Goal: Communication & Community: Connect with others

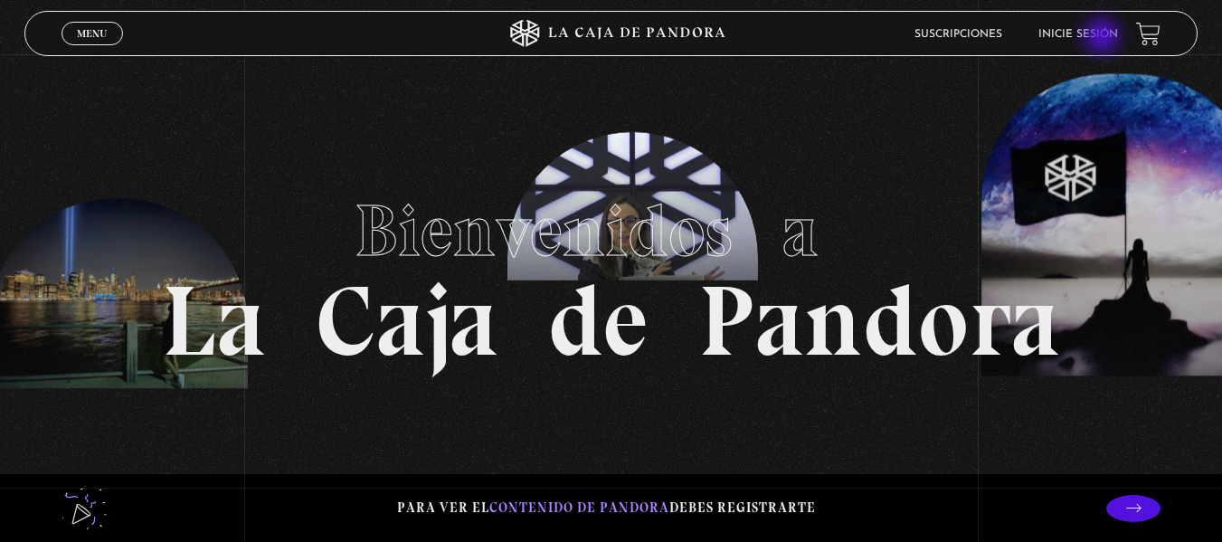
click at [1103, 38] on link "Inicie sesión" at bounding box center [1078, 34] width 80 height 11
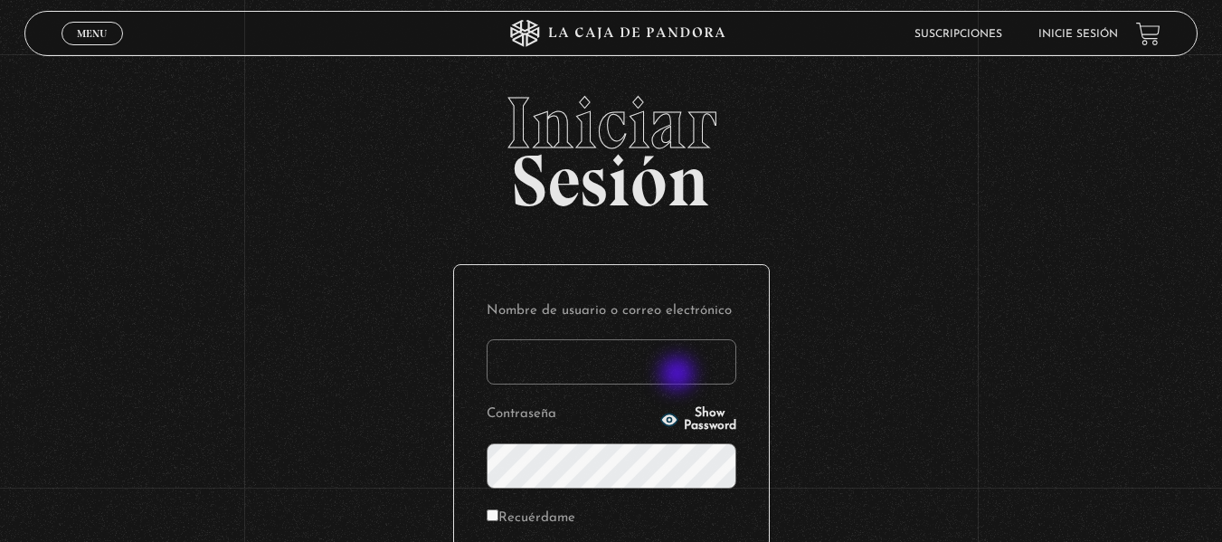
click at [679, 374] on input "Nombre de usuario o correo electrónico" at bounding box center [612, 361] width 250 height 45
type input "an_barran@hotmail.com"
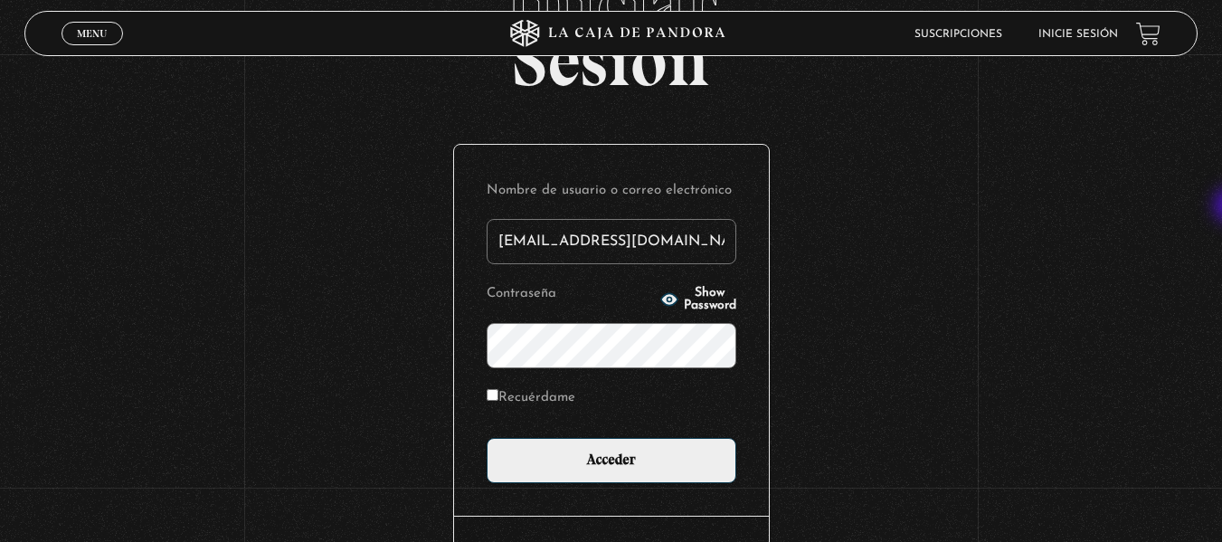
scroll to position [128, 0]
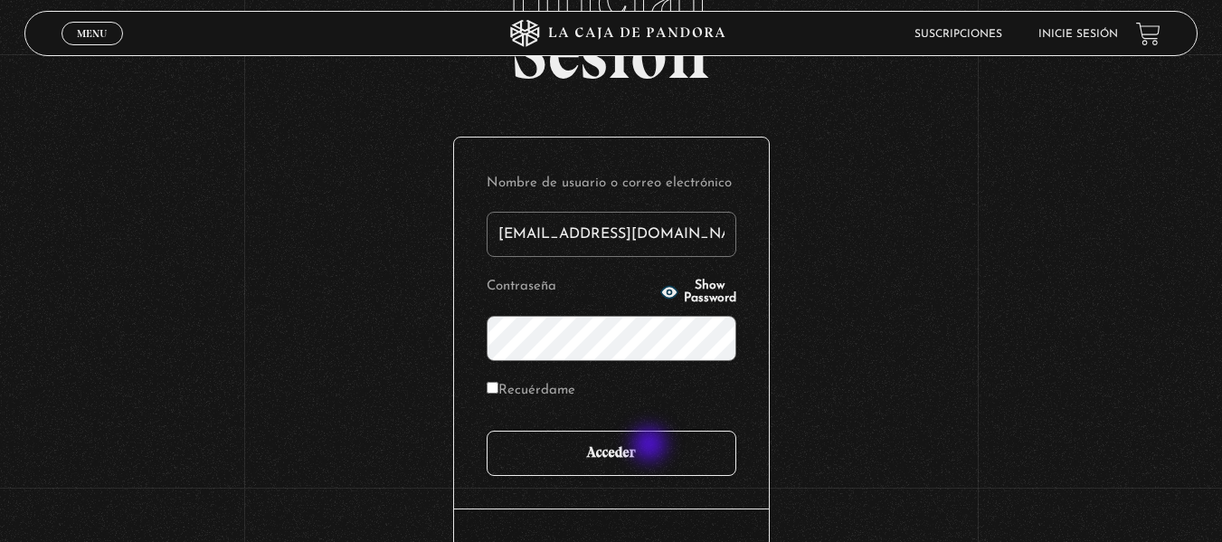
click at [650, 448] on input "Acceder" at bounding box center [612, 452] width 250 height 45
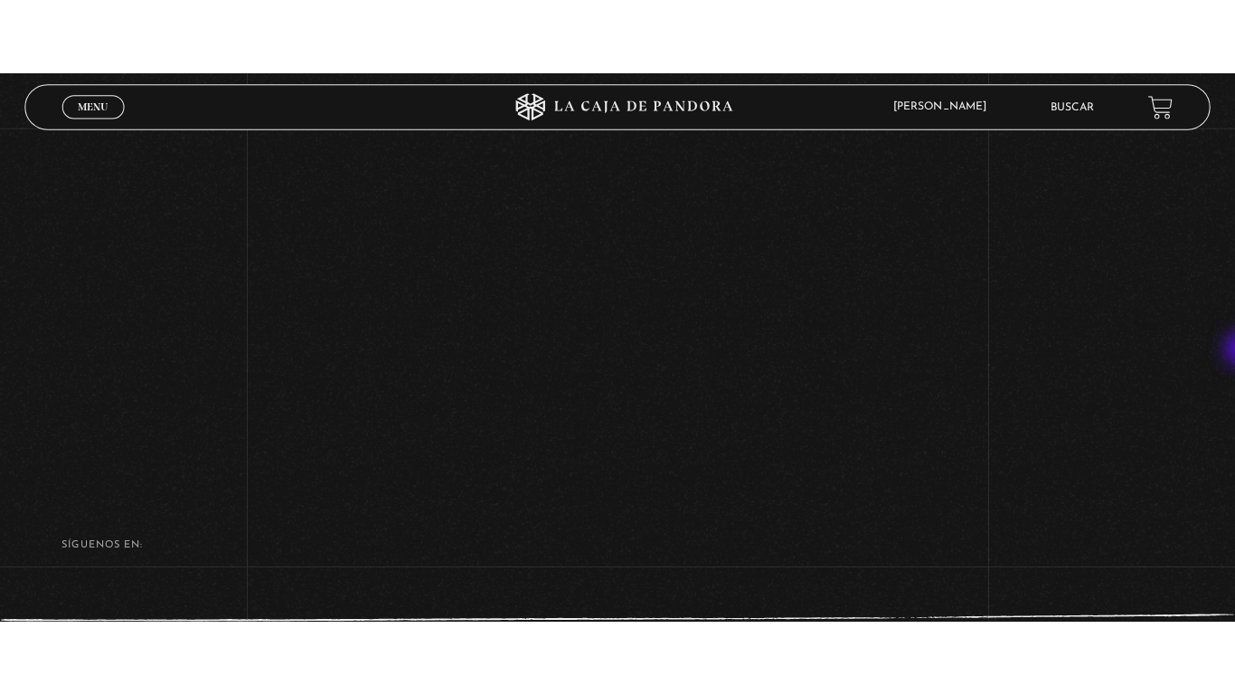
scroll to position [239, 0]
